Goal: Transaction & Acquisition: Purchase product/service

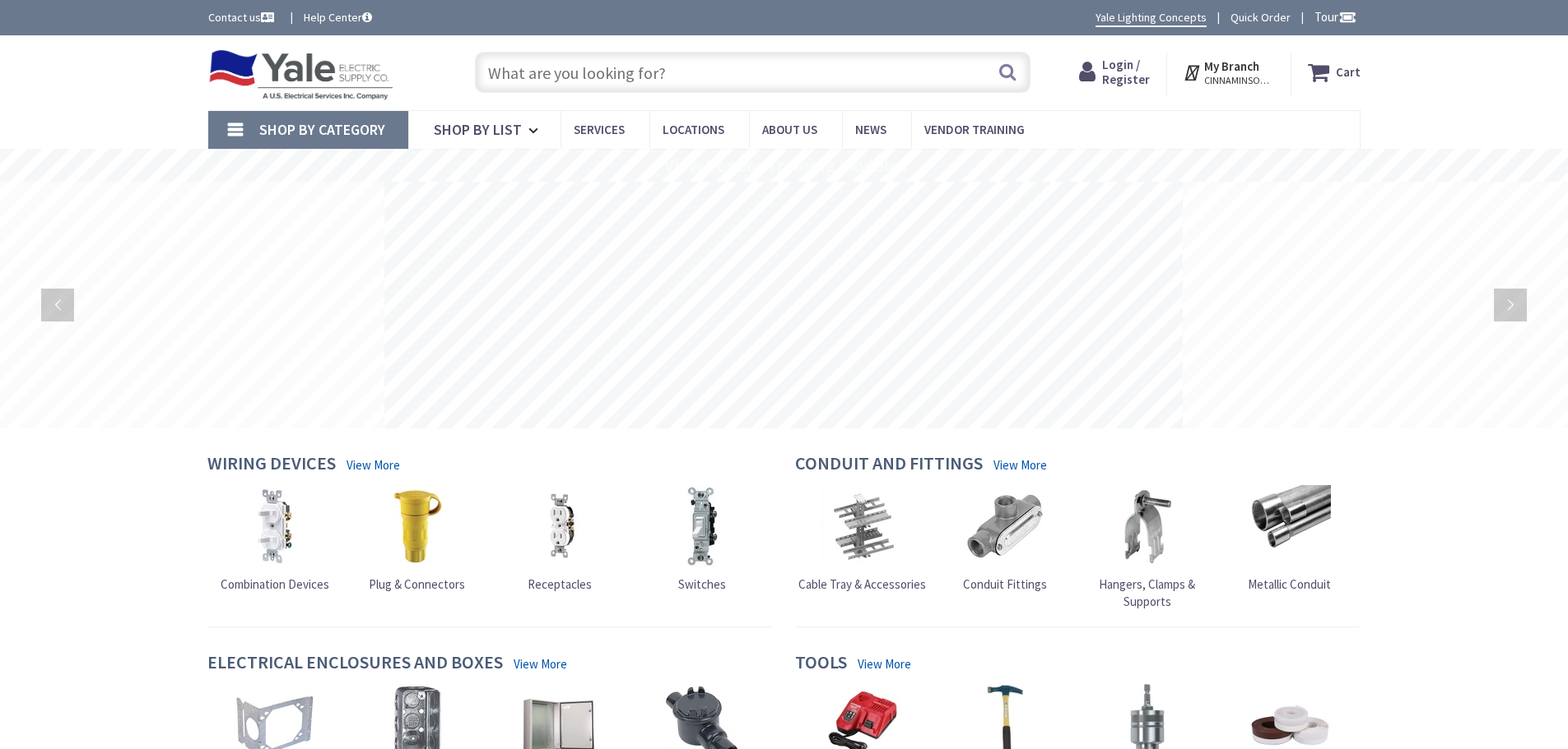
click at [713, 77] on input "text" at bounding box center [752, 73] width 556 height 41
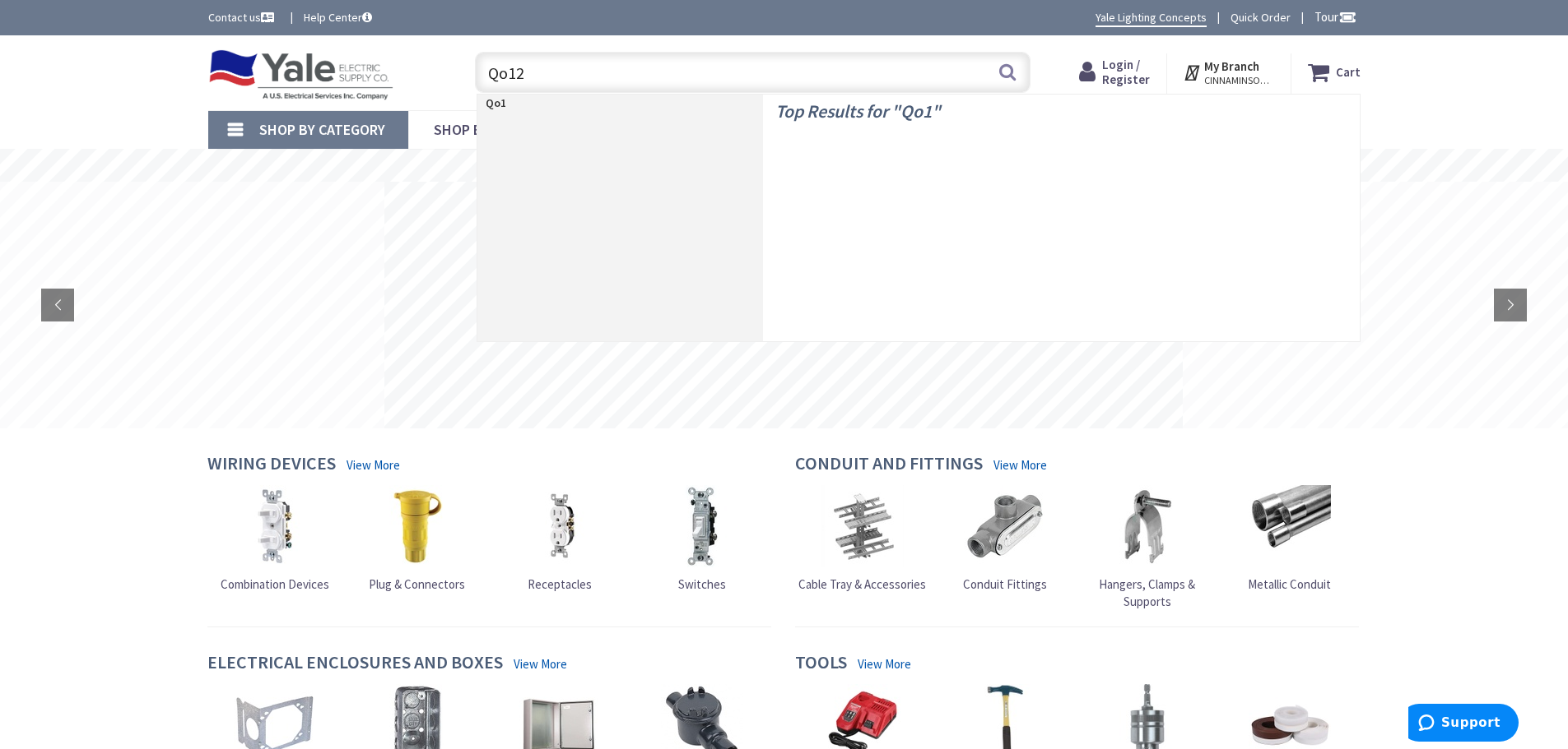
type input "Qo120"
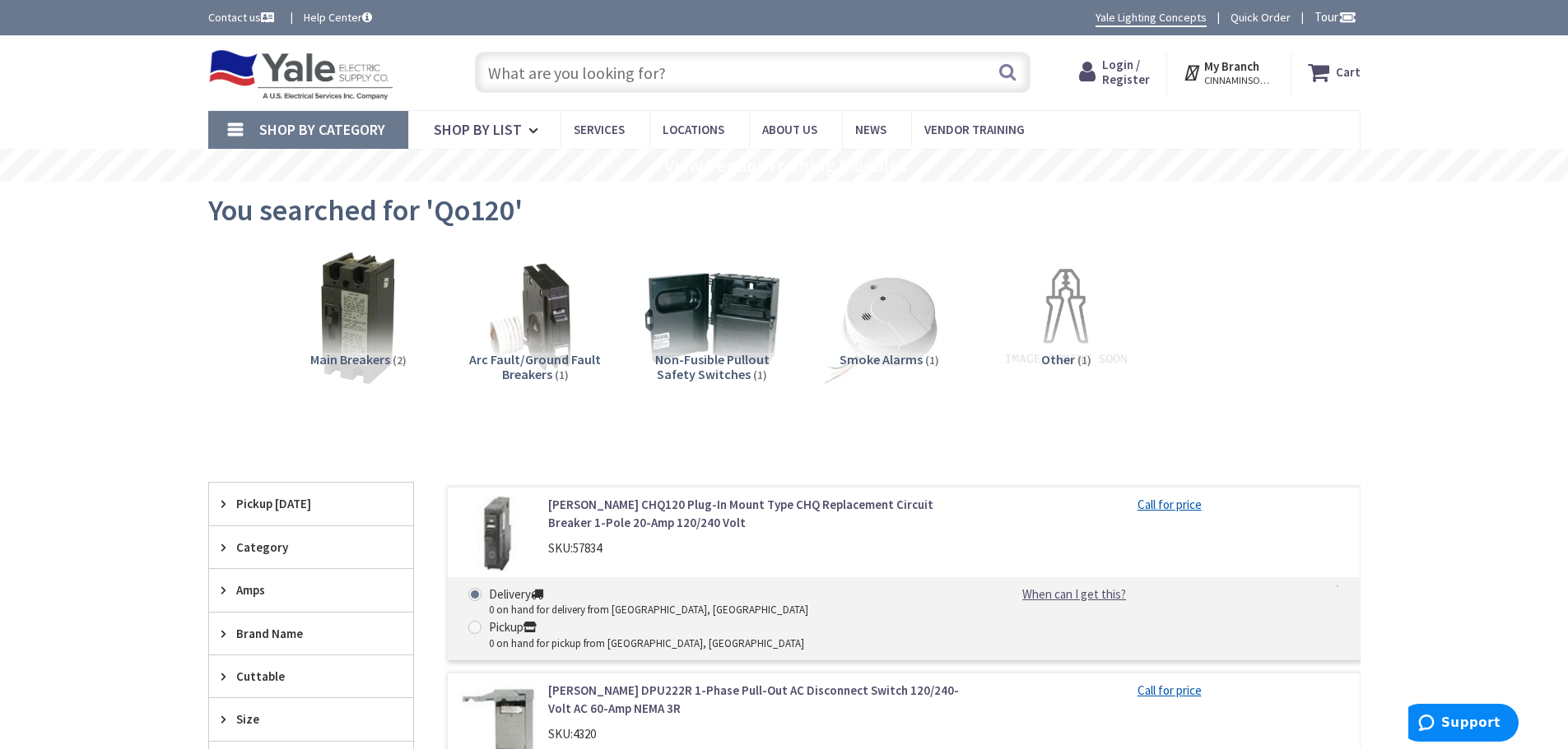
click at [665, 510] on link "Eaton CHQ120 Plug-In Mount Type CHQ Replacement Circuit Breaker 1-Pole 20-Amp 1…" at bounding box center [757, 514] width 419 height 36
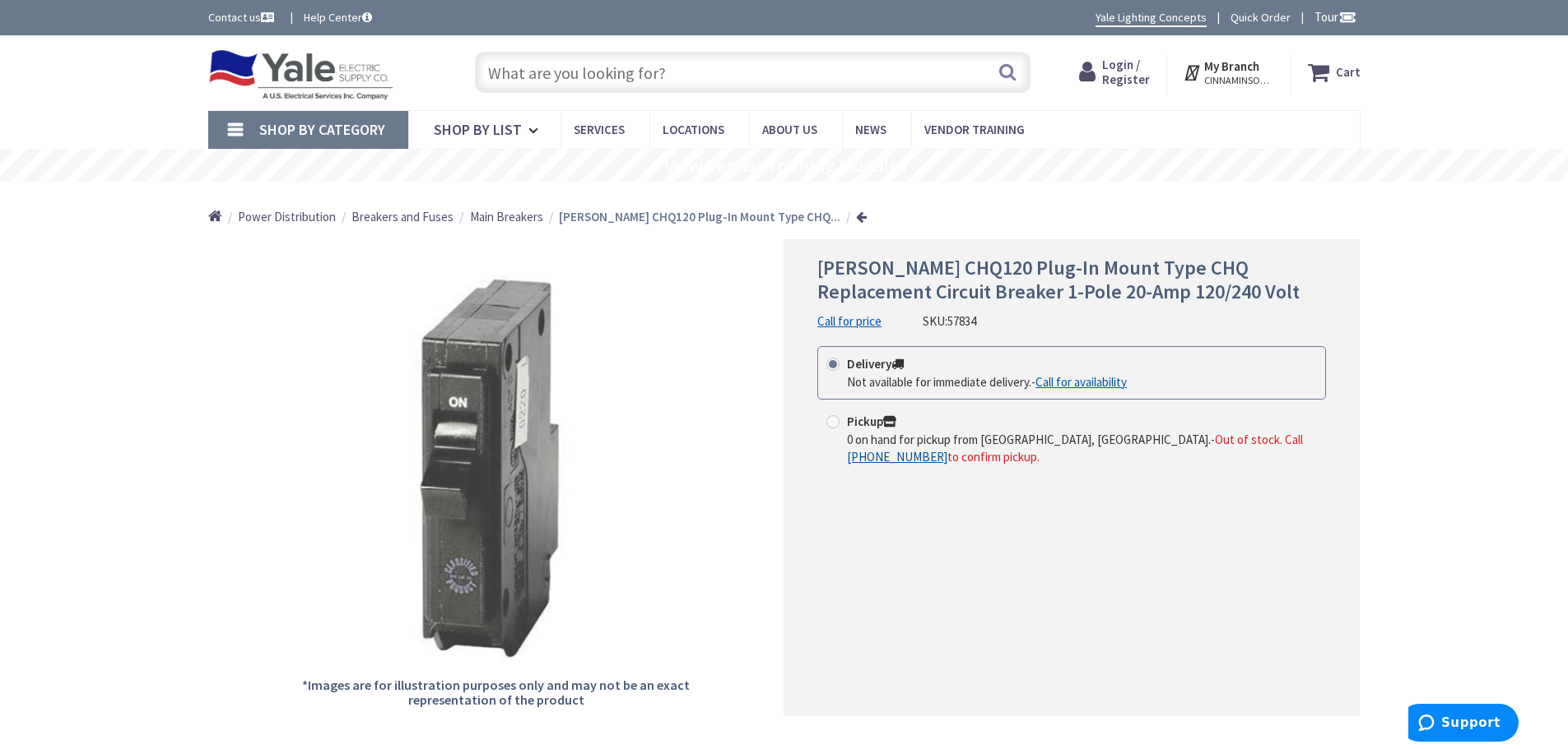
click at [595, 64] on input "text" at bounding box center [752, 73] width 556 height 41
click at [311, 134] on span "Shop By Category" at bounding box center [323, 129] width 126 height 19
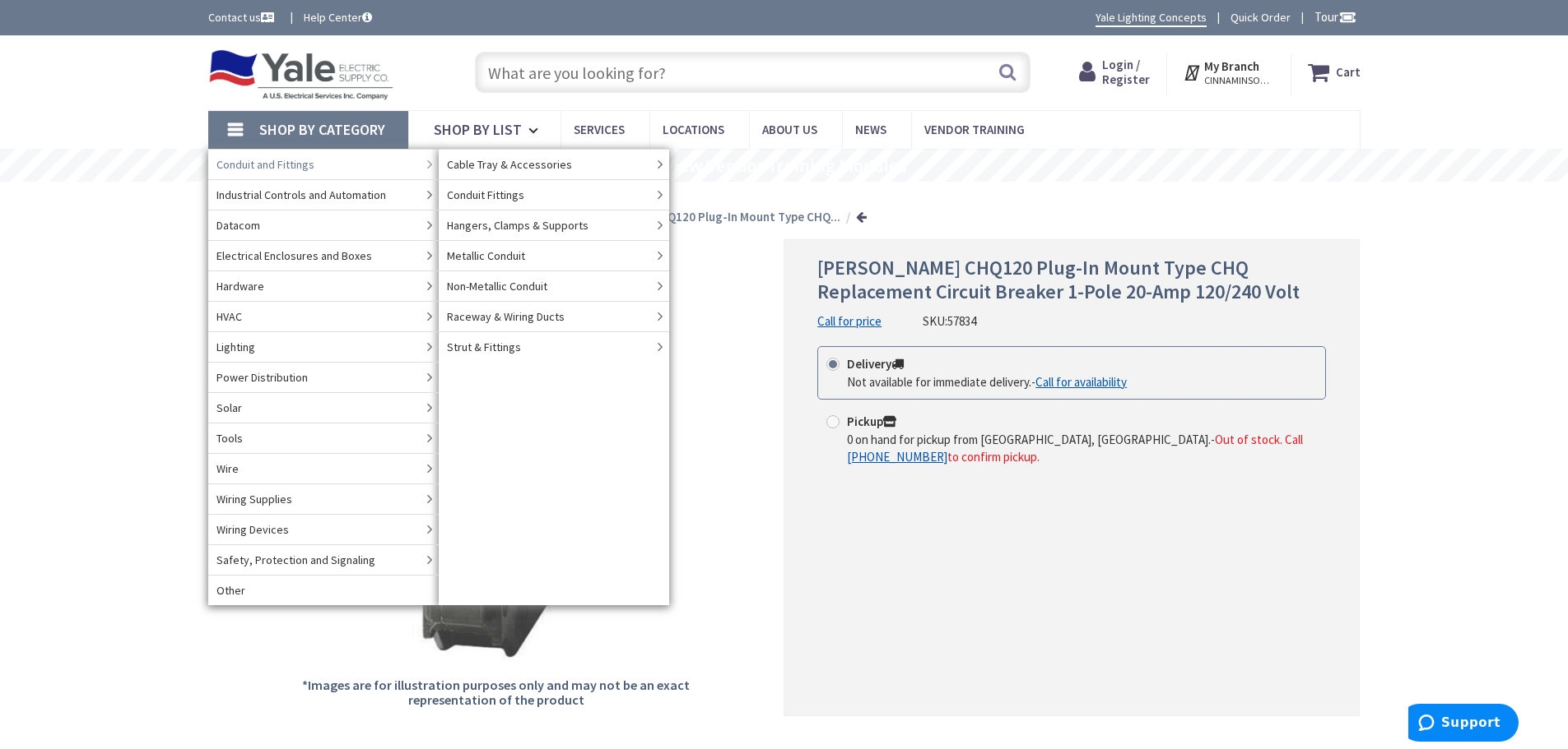
click at [262, 171] on span "Conduit and Fittings" at bounding box center [265, 164] width 98 height 17
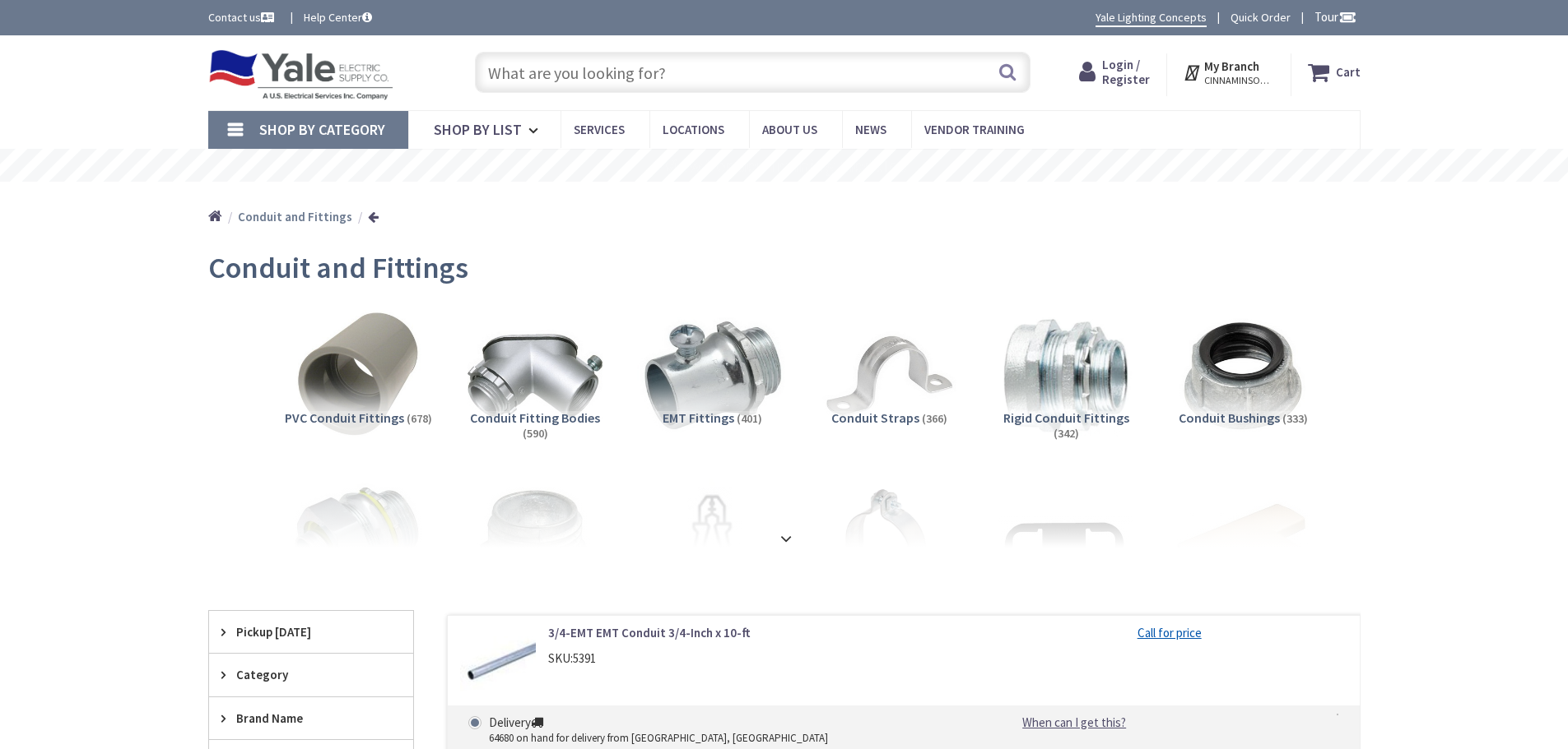
click at [693, 378] on img at bounding box center [711, 376] width 149 height 149
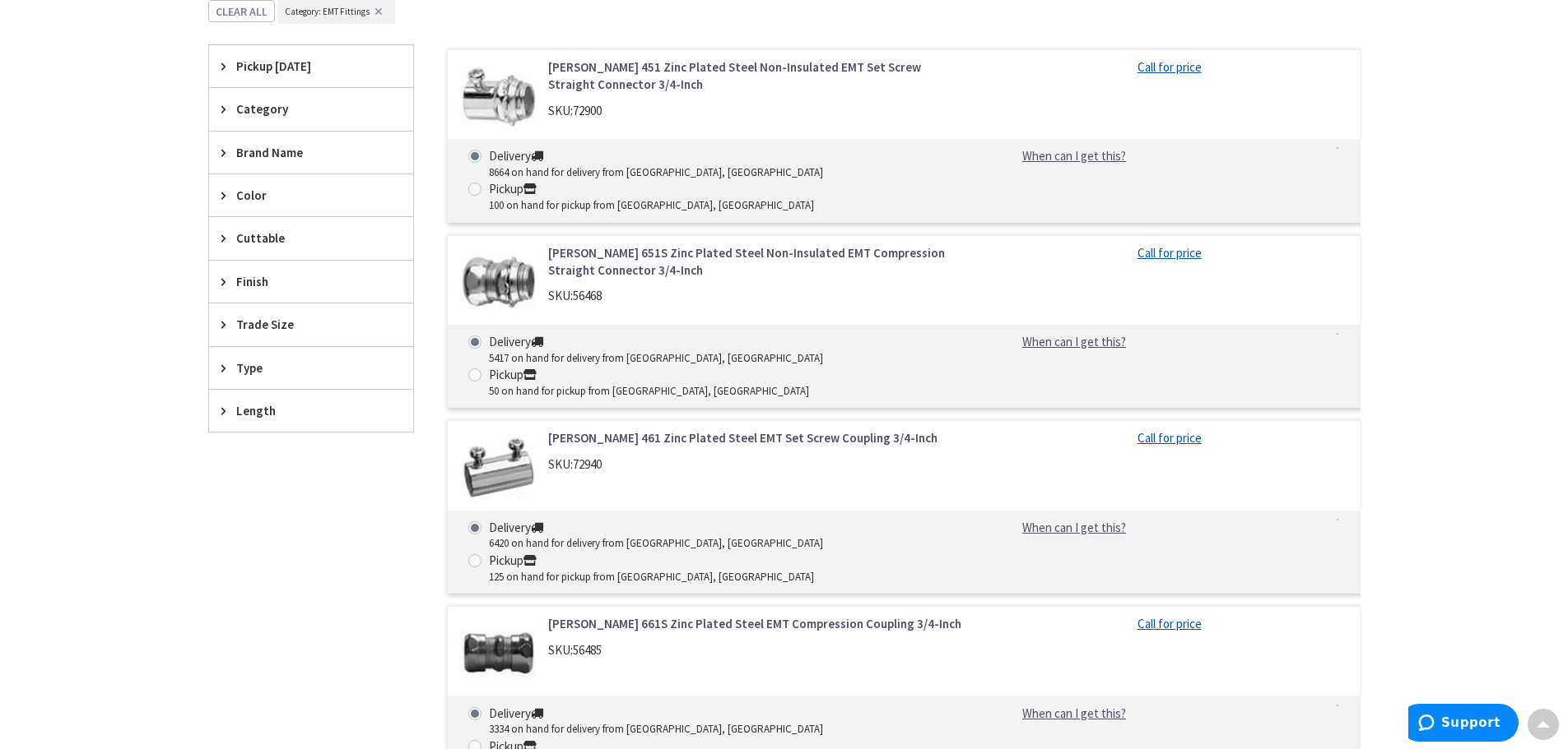
click at [603, 74] on link "[PERSON_NAME] 451 Zinc Plated Steel Non-Insulated EMT Set Screw Straight Connec…" at bounding box center [757, 76] width 419 height 36
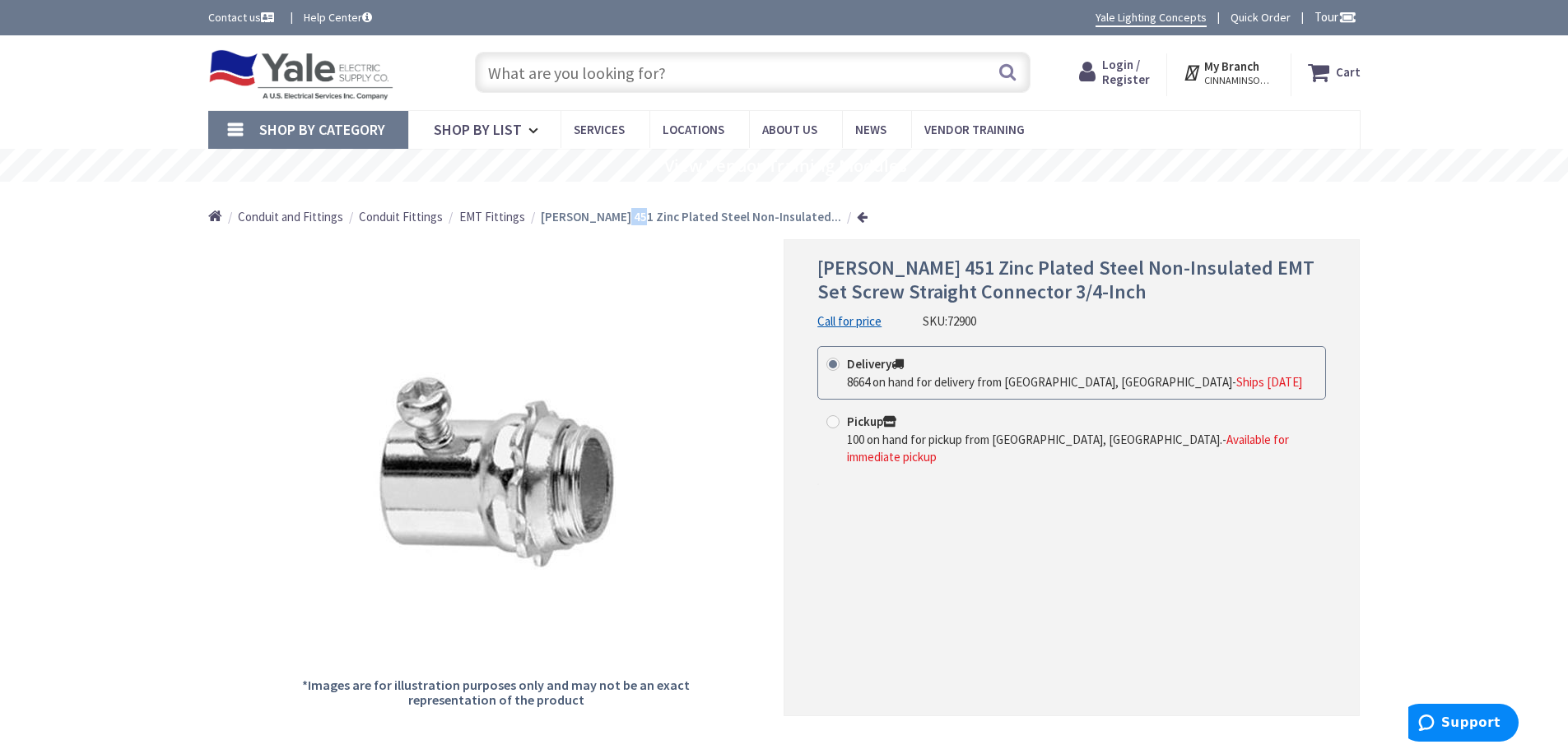
drag, startPoint x: 610, startPoint y: 216, endPoint x: 629, endPoint y: 217, distance: 19.0
click at [629, 217] on strong "[PERSON_NAME] 451 Zinc Plated Steel Non-Insulated..." at bounding box center [691, 217] width 300 height 16
